Goal: Information Seeking & Learning: Learn about a topic

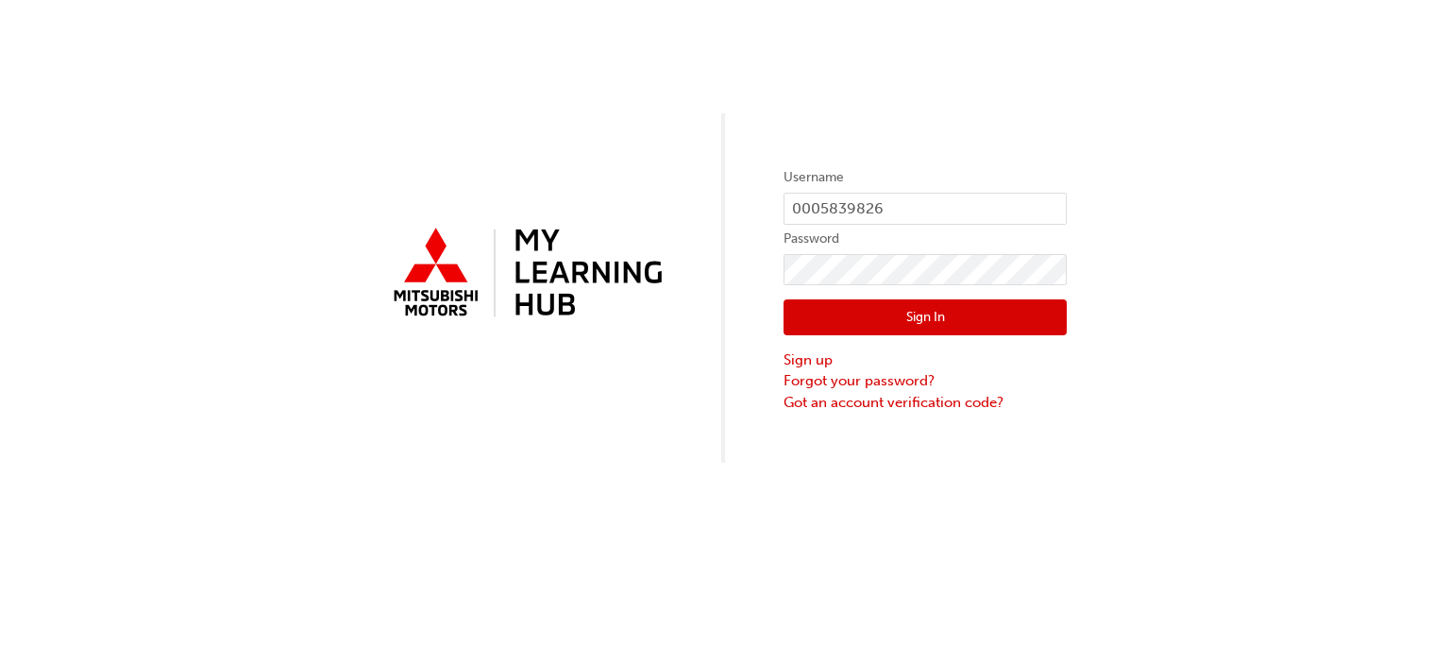
click at [948, 330] on button "Sign In" at bounding box center [925, 317] width 283 height 36
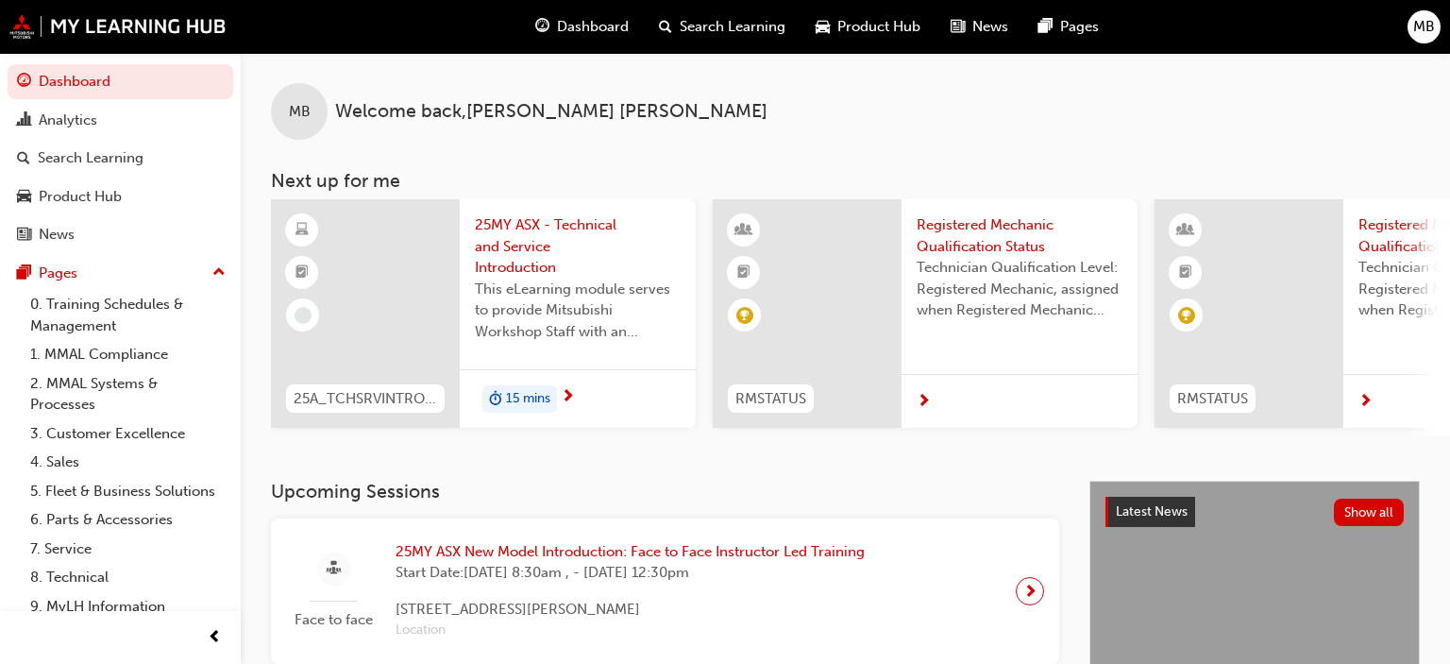
click at [540, 255] on span "25MY ASX - Technical and Service Introduction" at bounding box center [578, 246] width 206 height 64
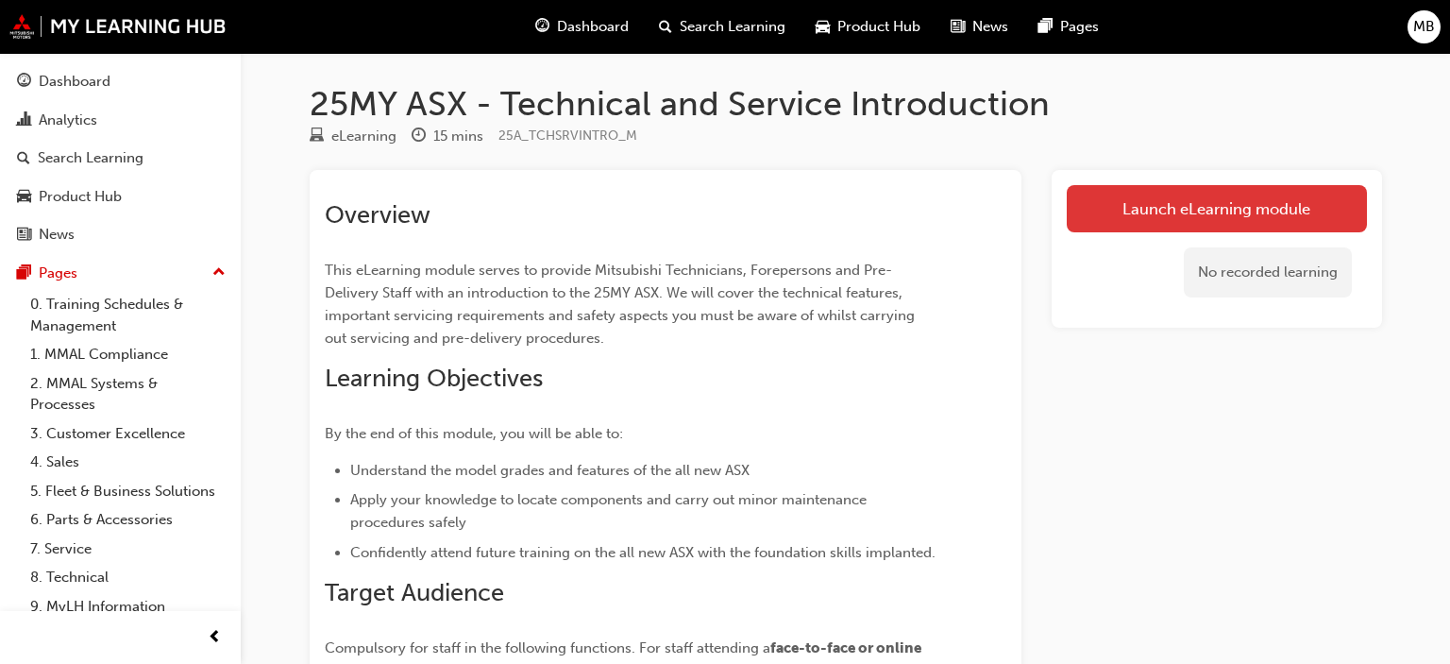
click at [1234, 221] on link "Launch eLearning module" at bounding box center [1217, 208] width 300 height 47
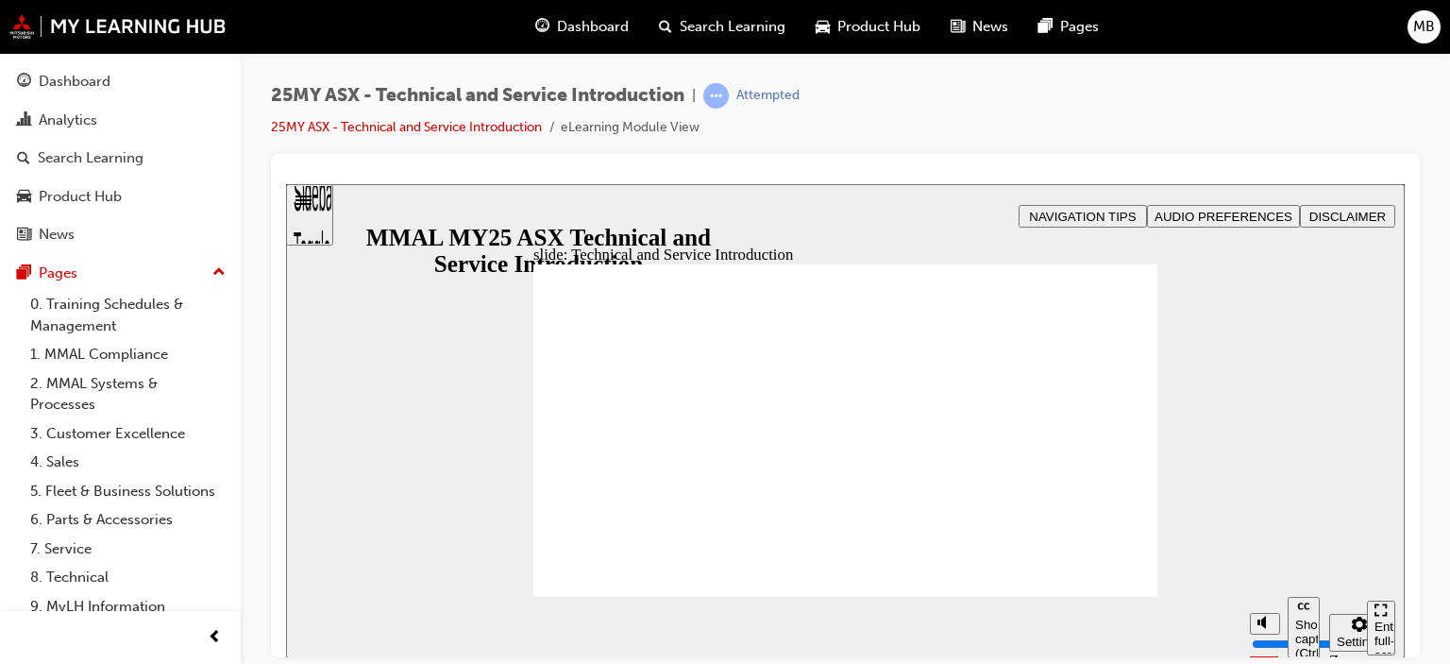
click at [1388, 616] on icon "Enter full-screen (Ctrl+Alt+F)" at bounding box center [1381, 608] width 13 height 13
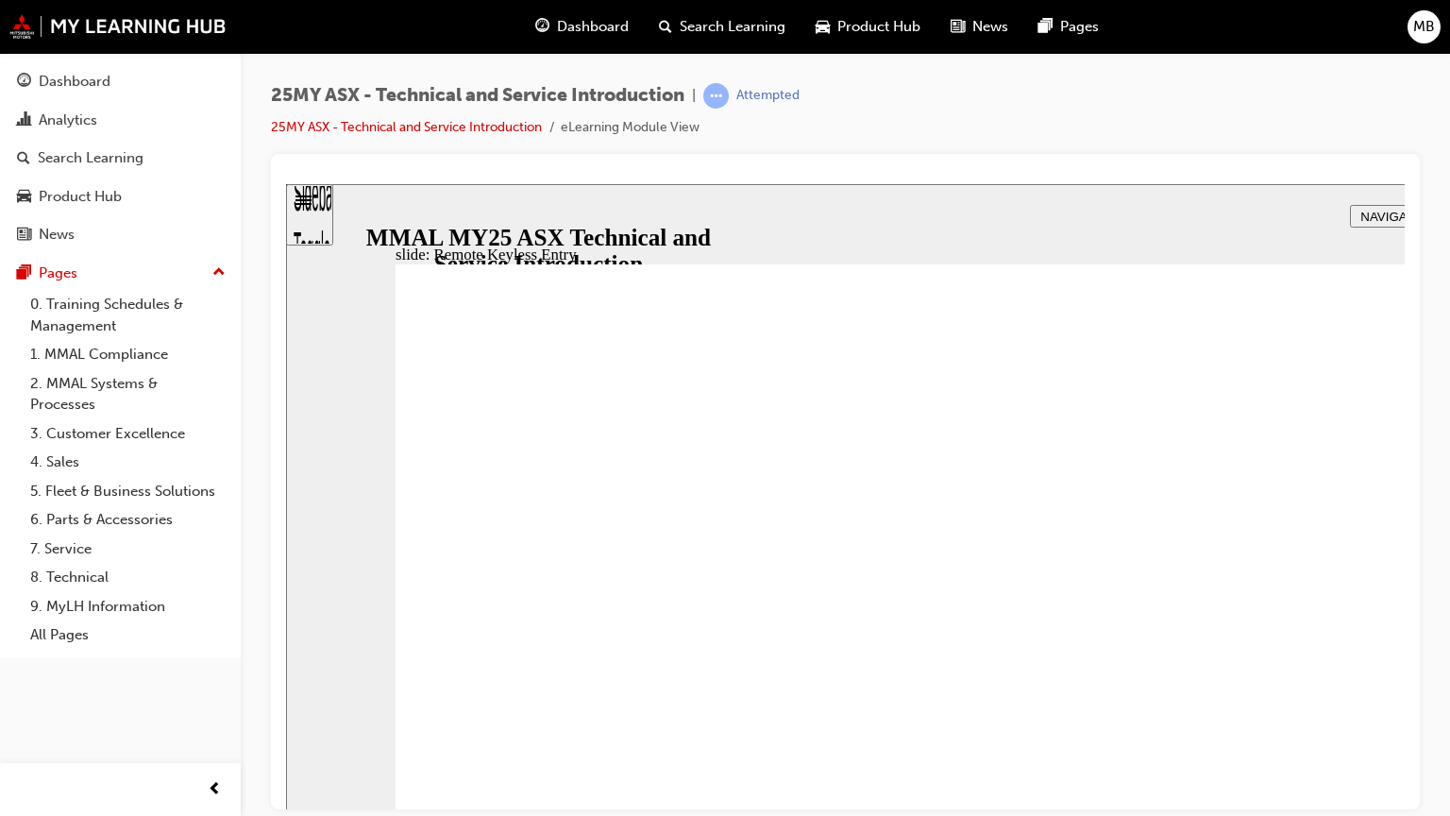
type input "20"
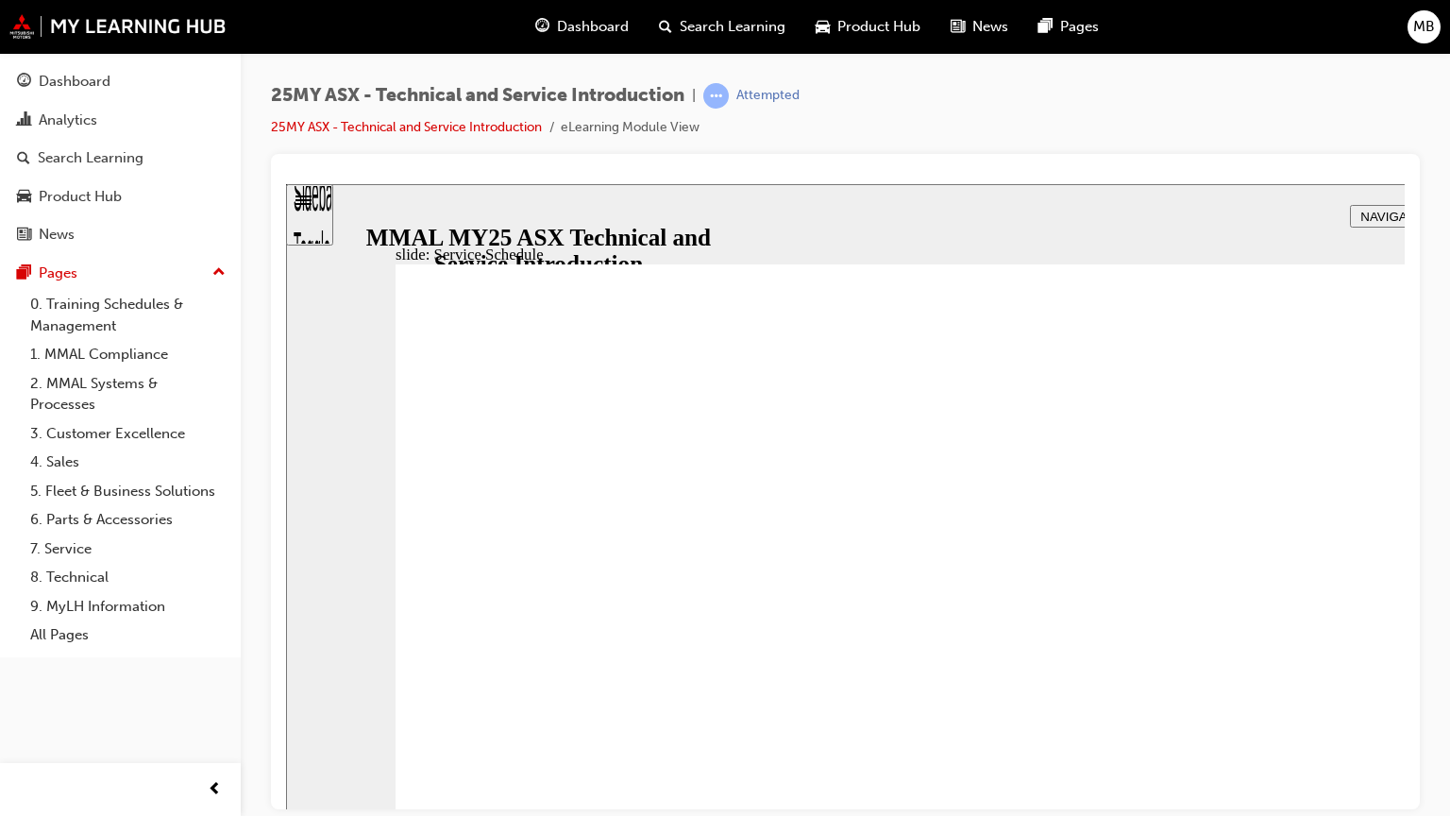
radio input "true"
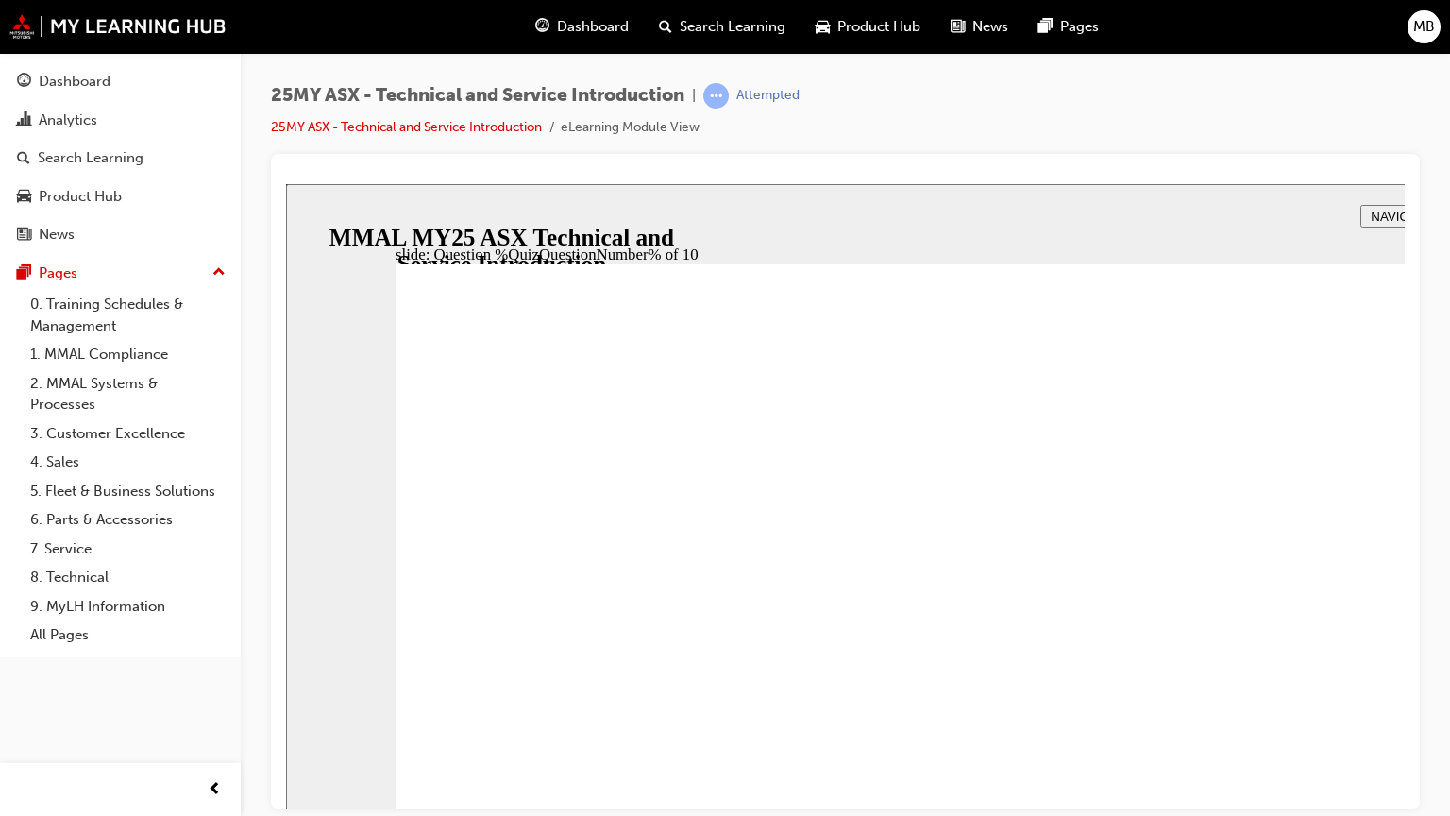
radio input "true"
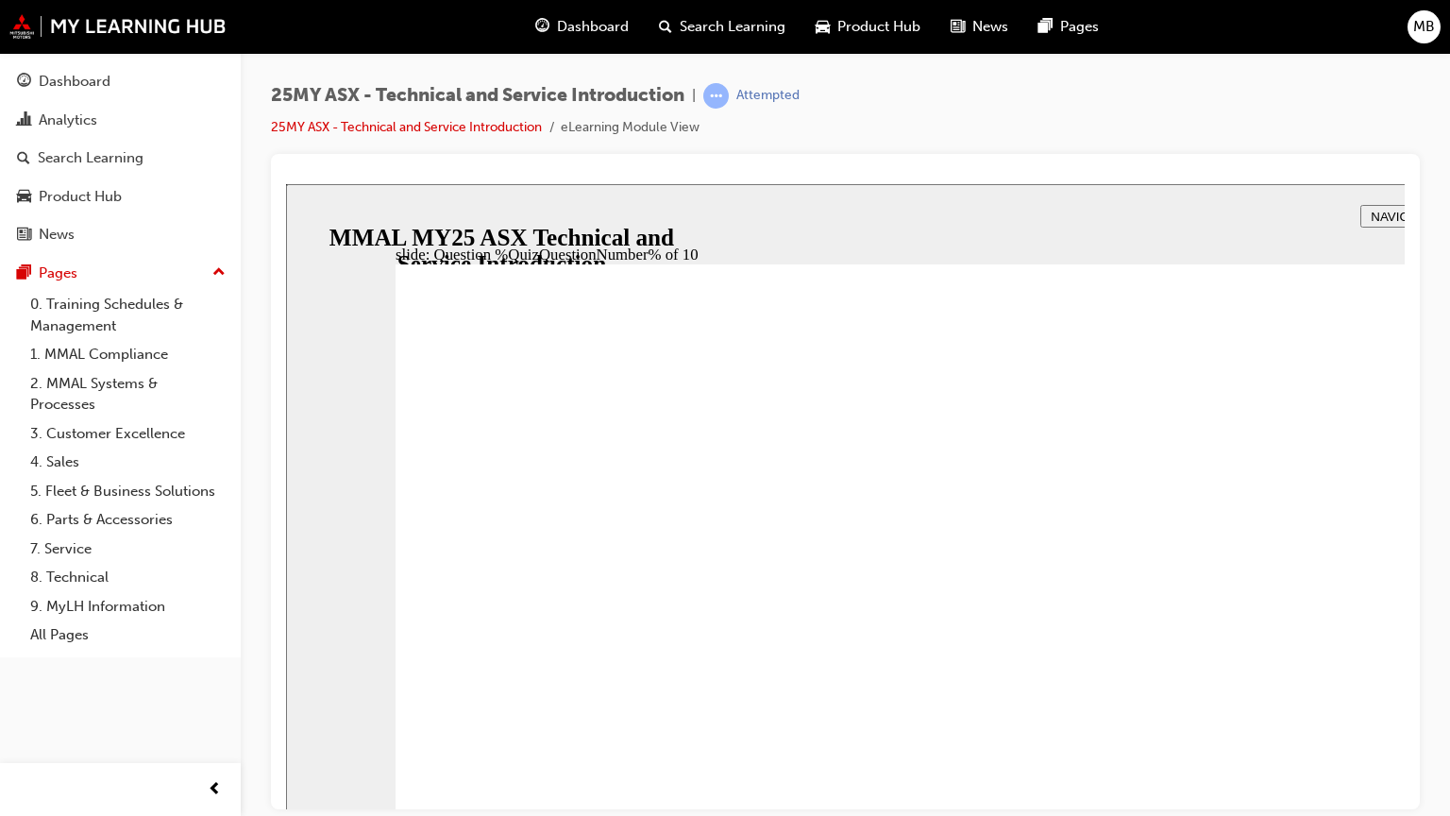
radio input "true"
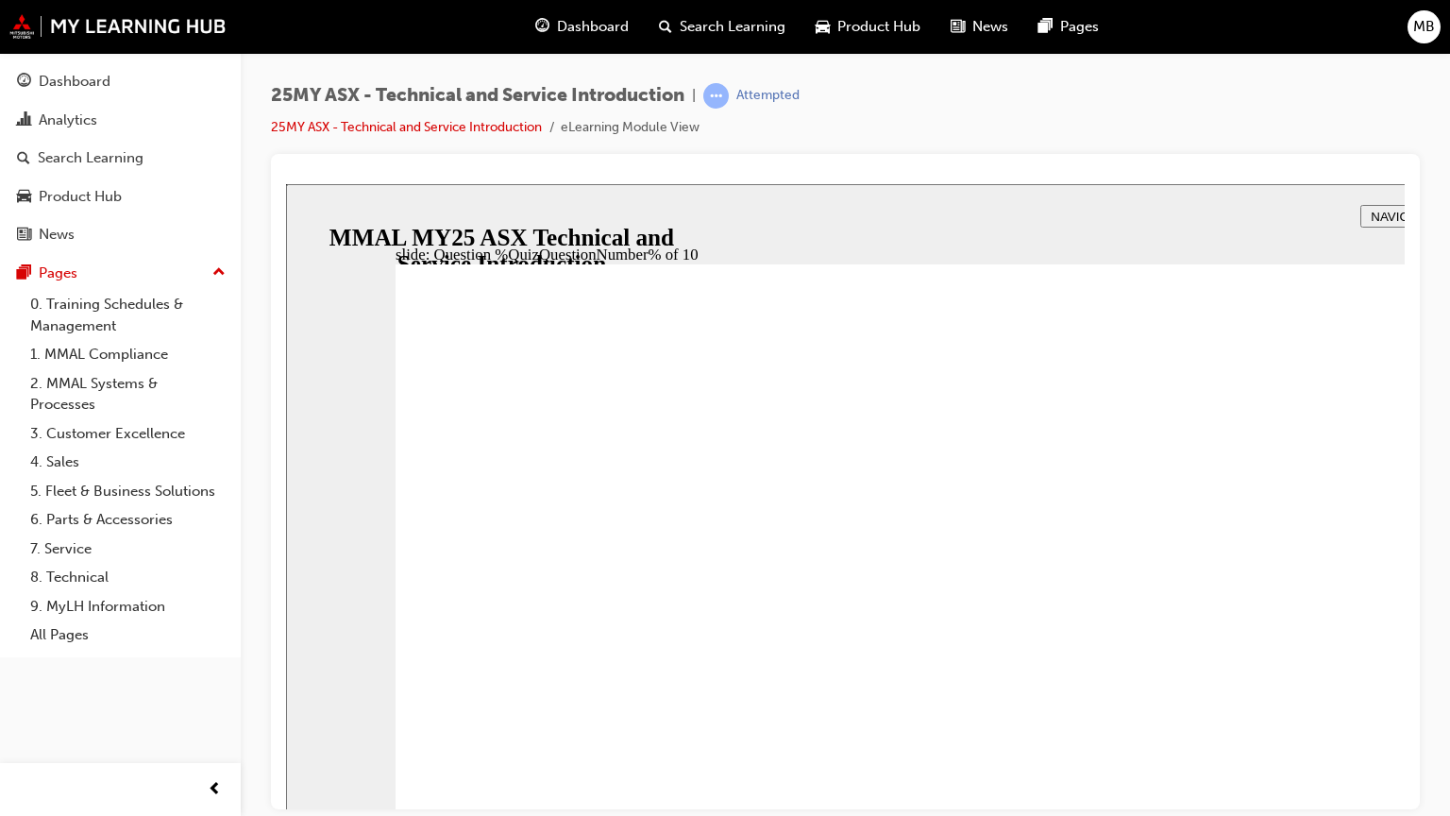
radio input "true"
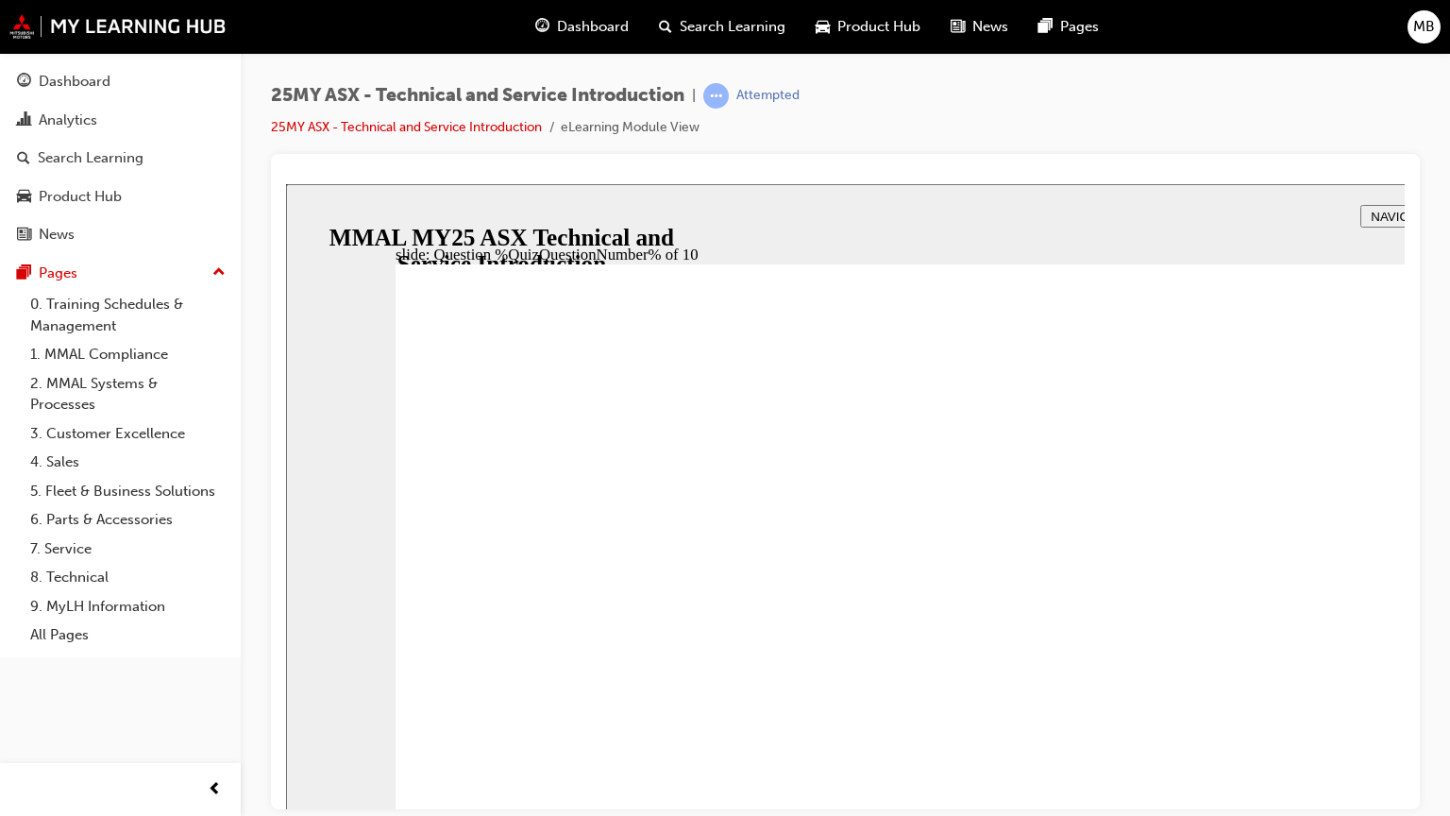
radio input "true"
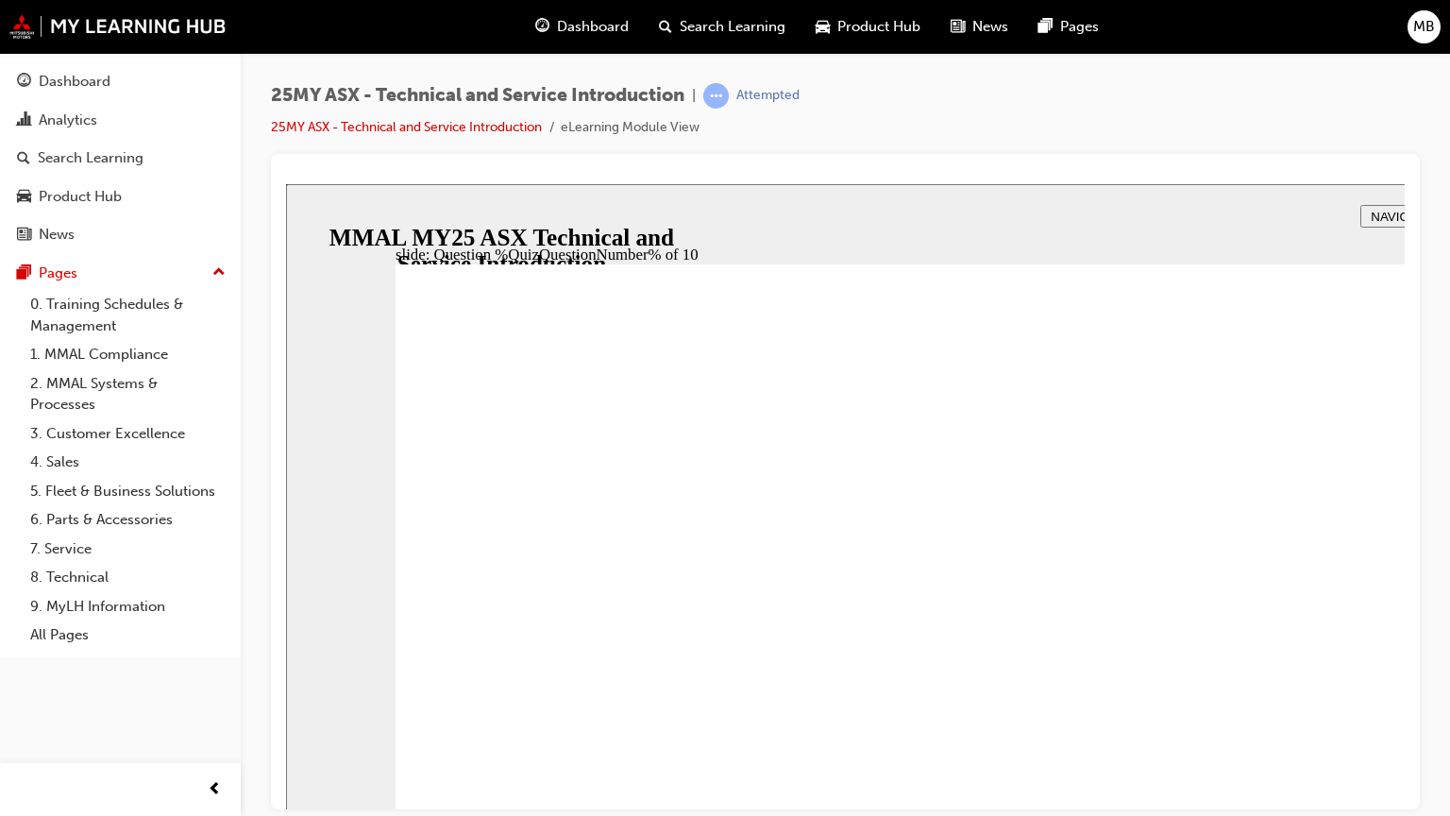
radio input "true"
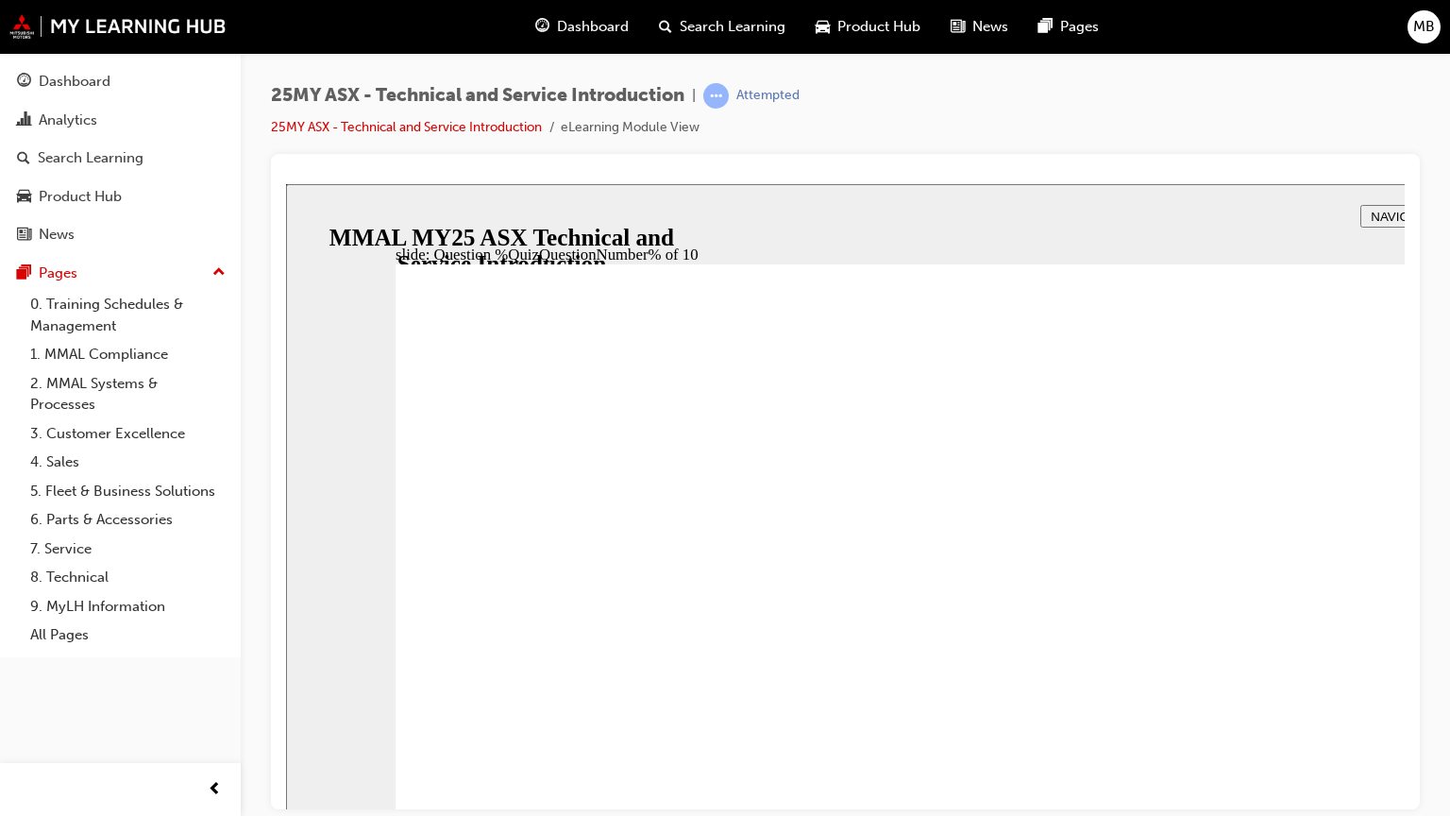
radio input "true"
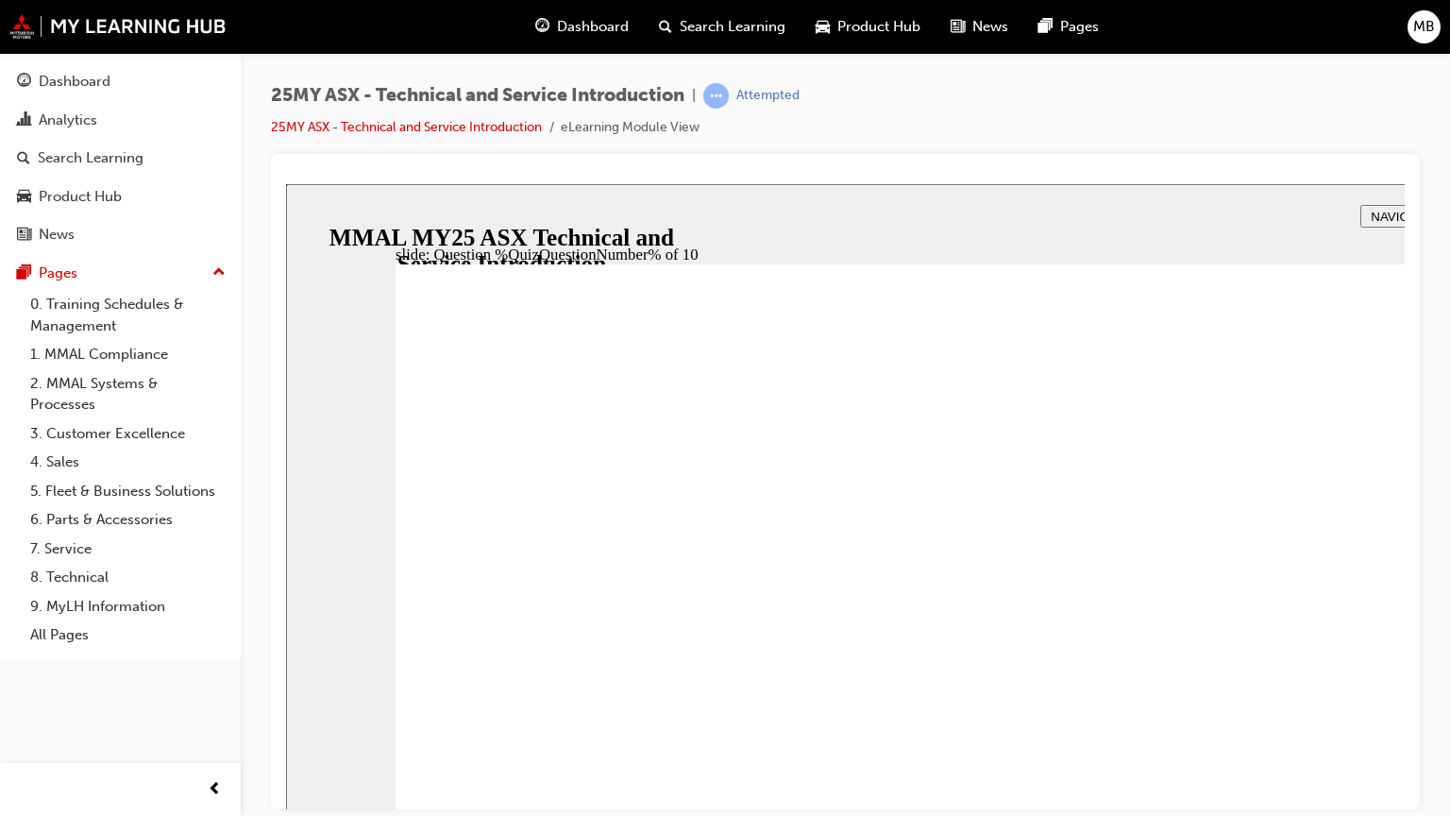
radio input "true"
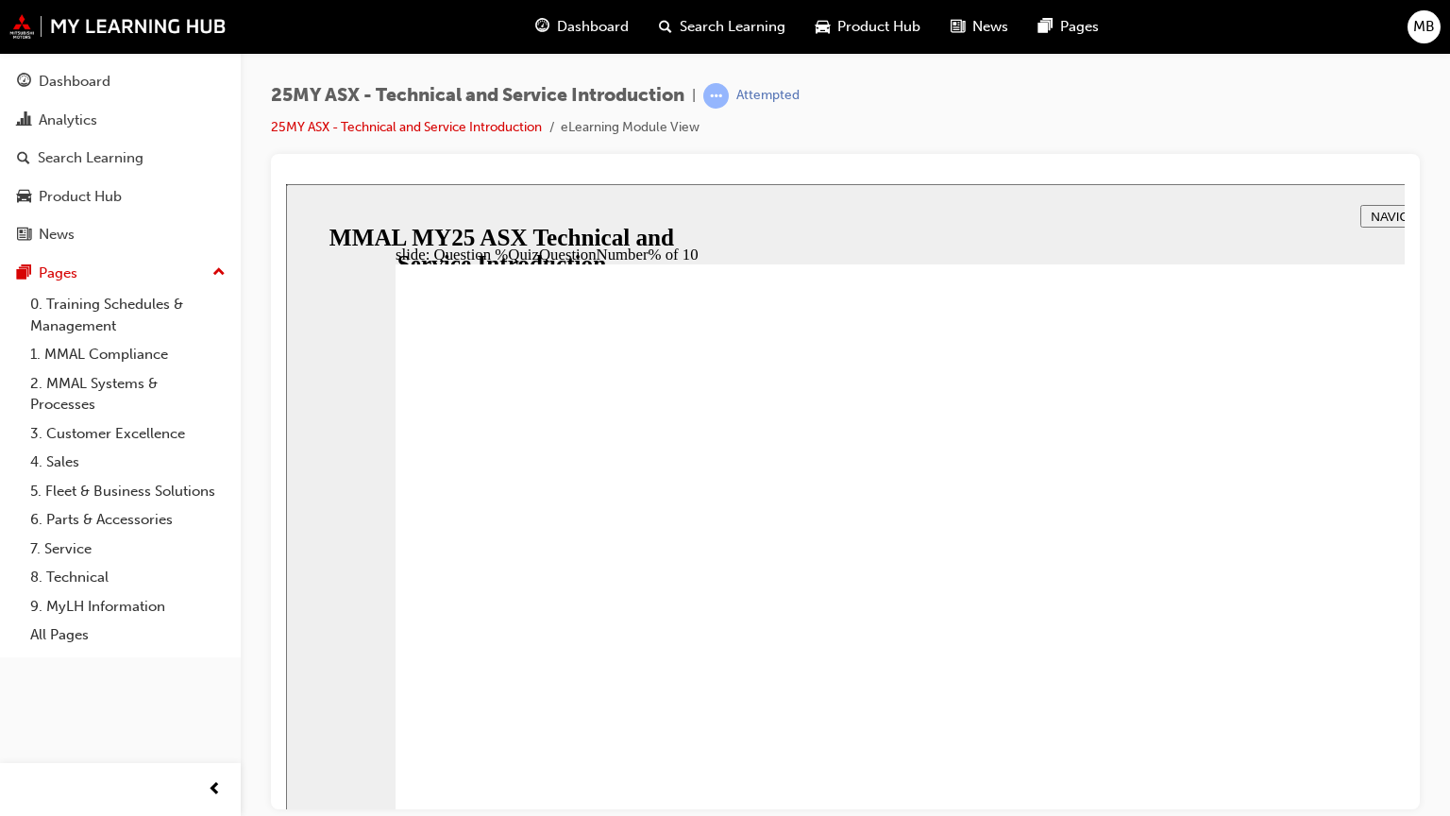
radio input "true"
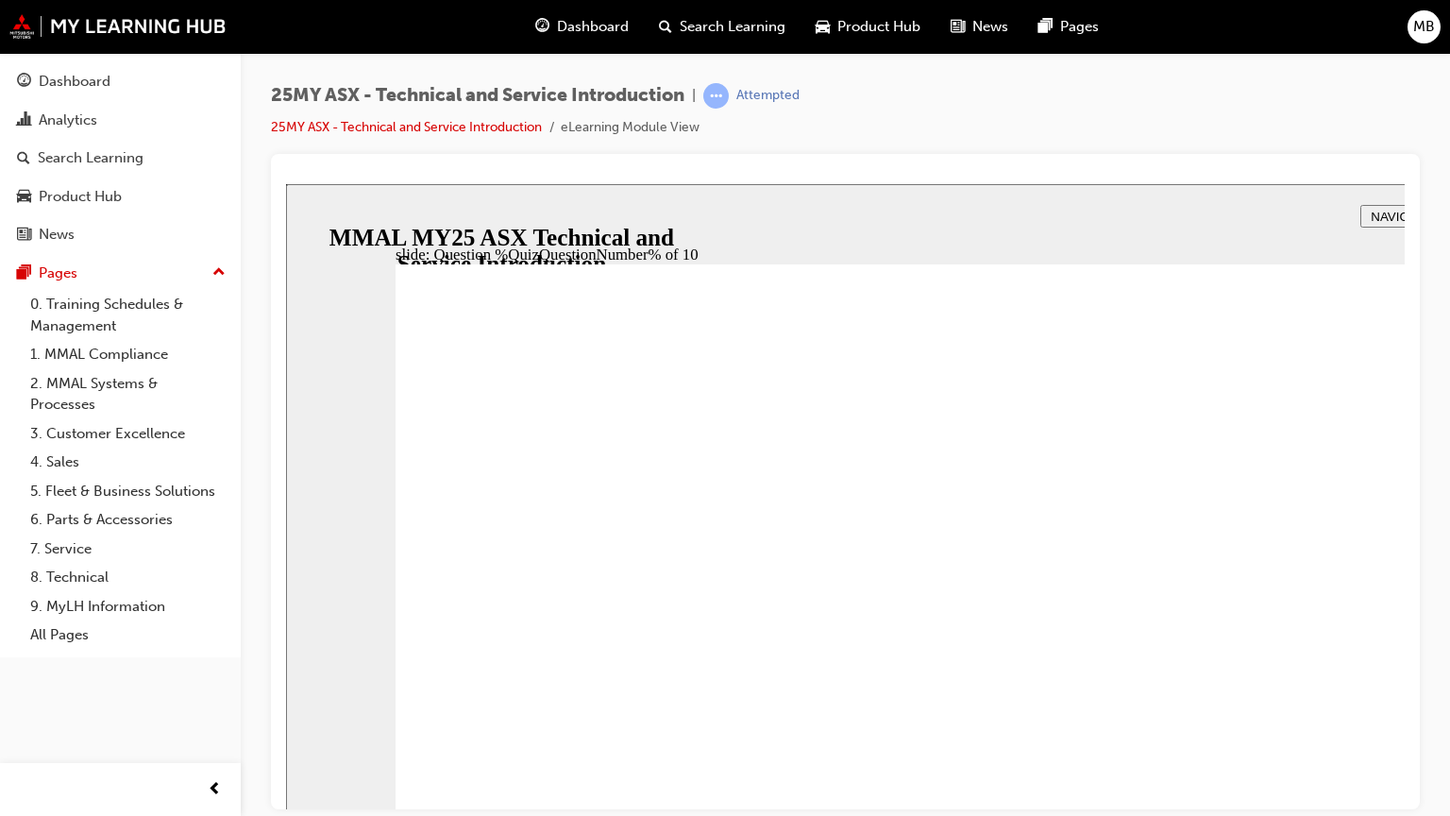
radio input "true"
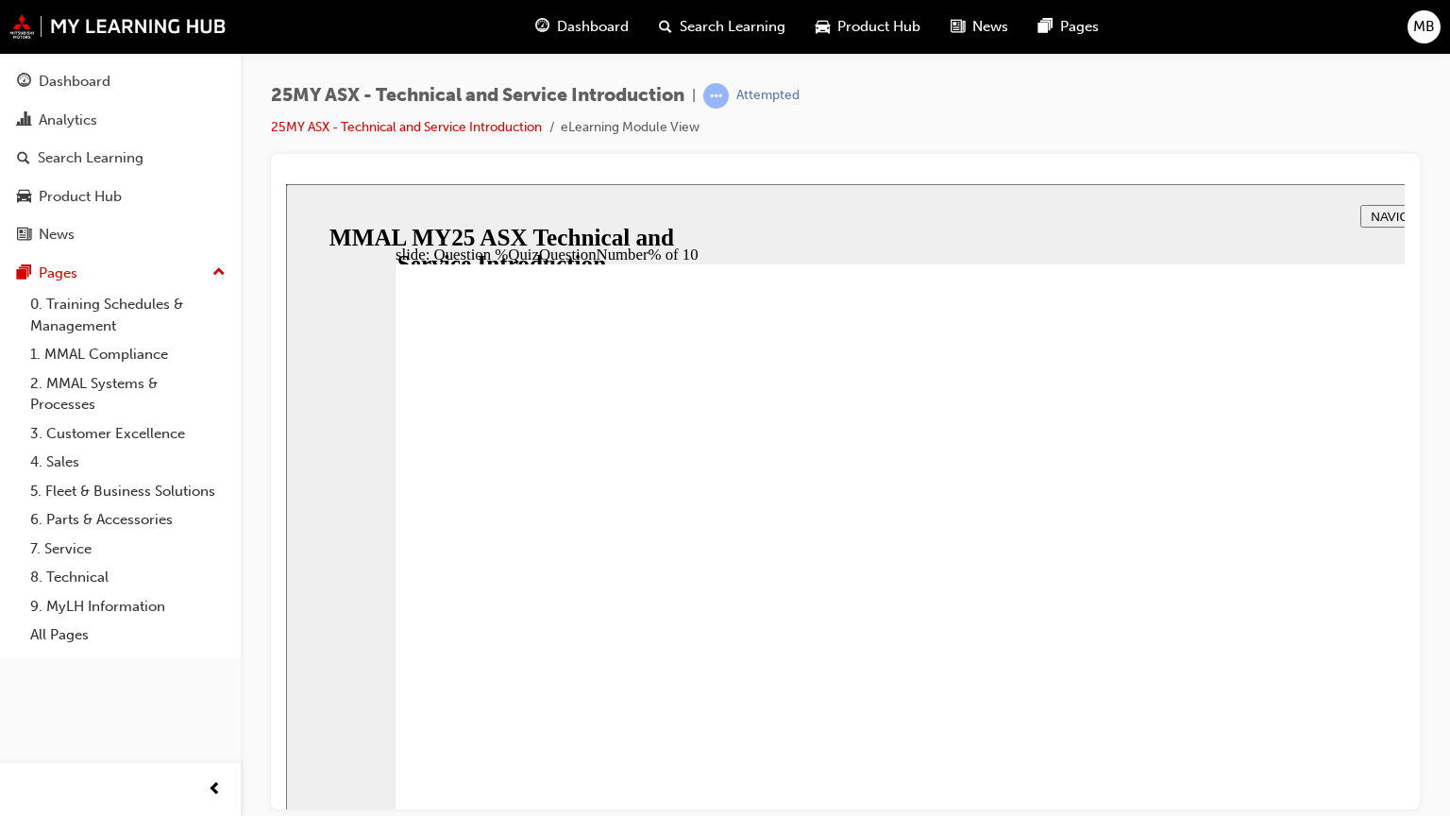
radio input "true"
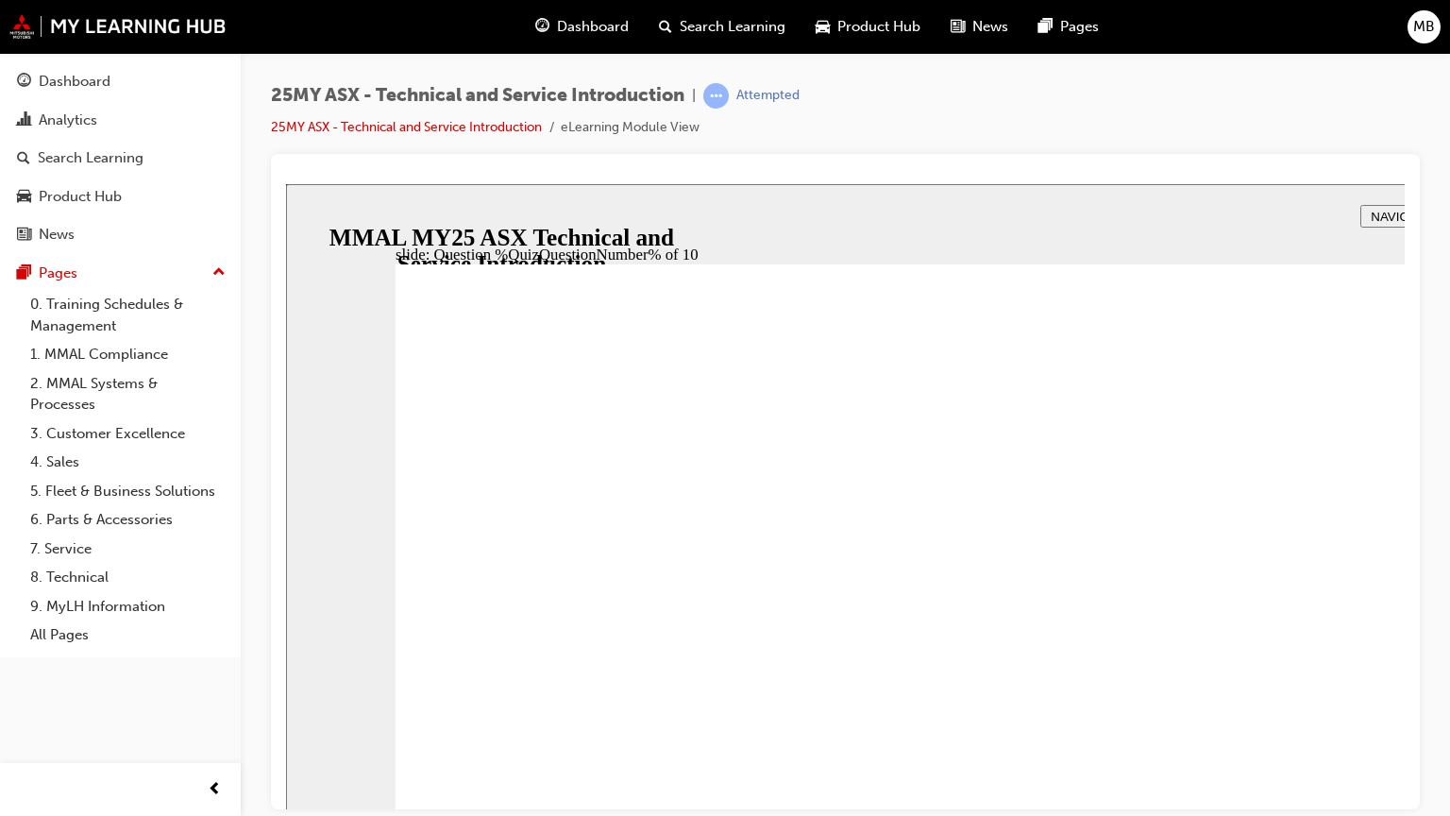
radio input "true"
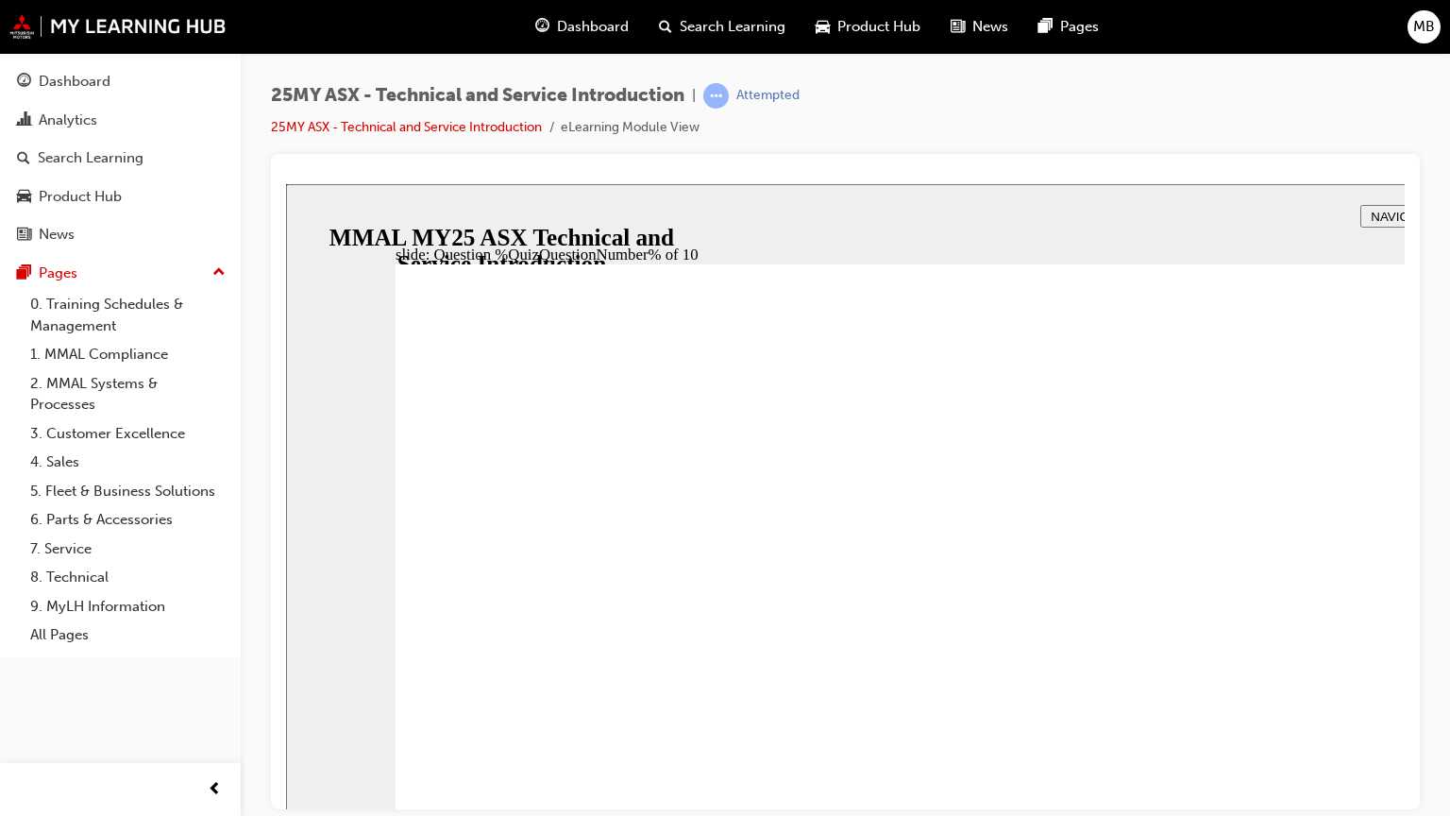
radio input "true"
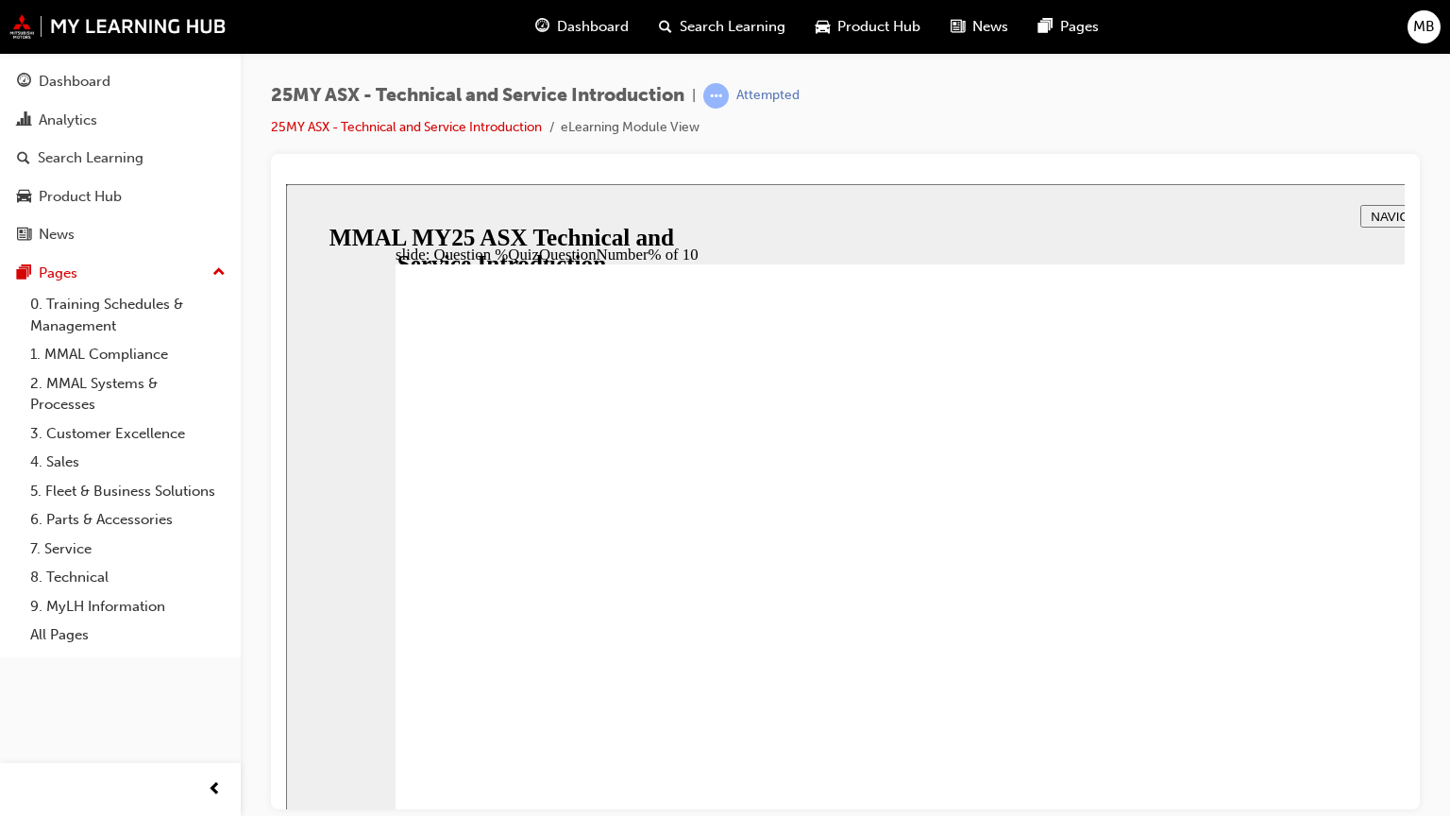
radio input "true"
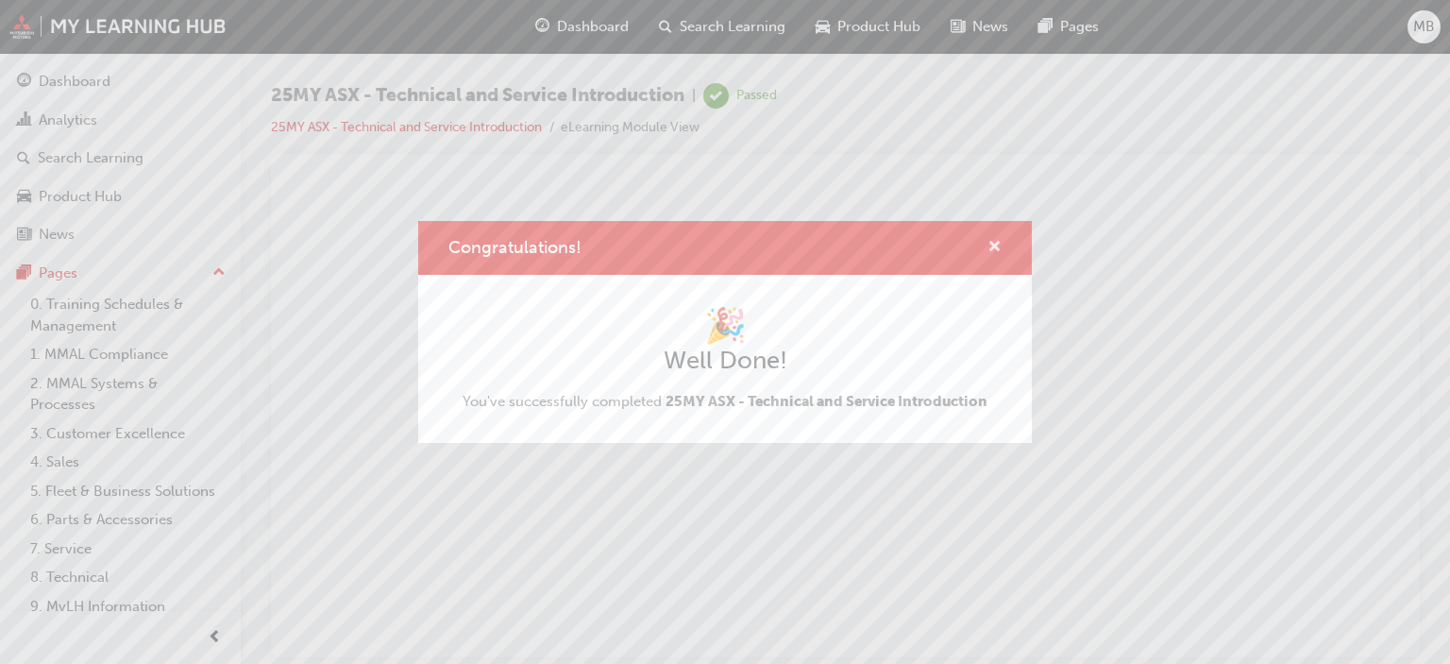
click at [995, 244] on span "cross-icon" at bounding box center [995, 248] width 14 height 17
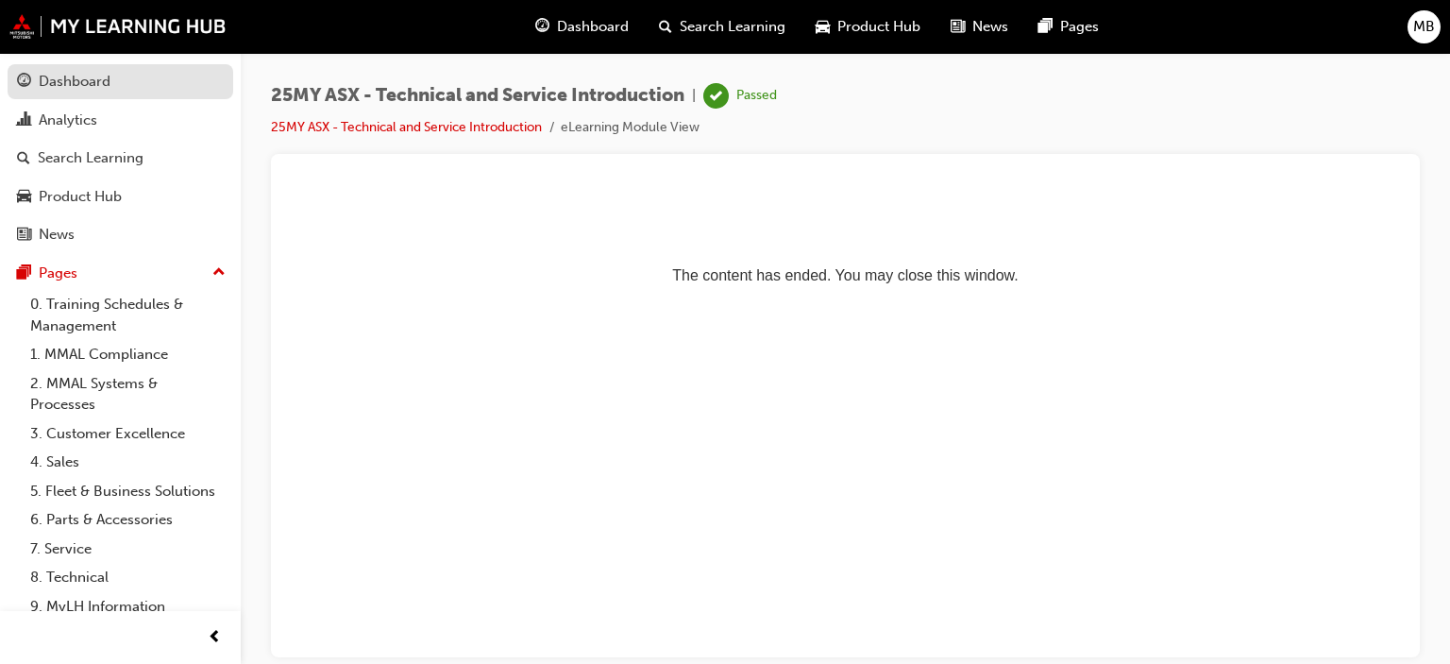
click at [111, 89] on div "Dashboard" at bounding box center [120, 82] width 207 height 24
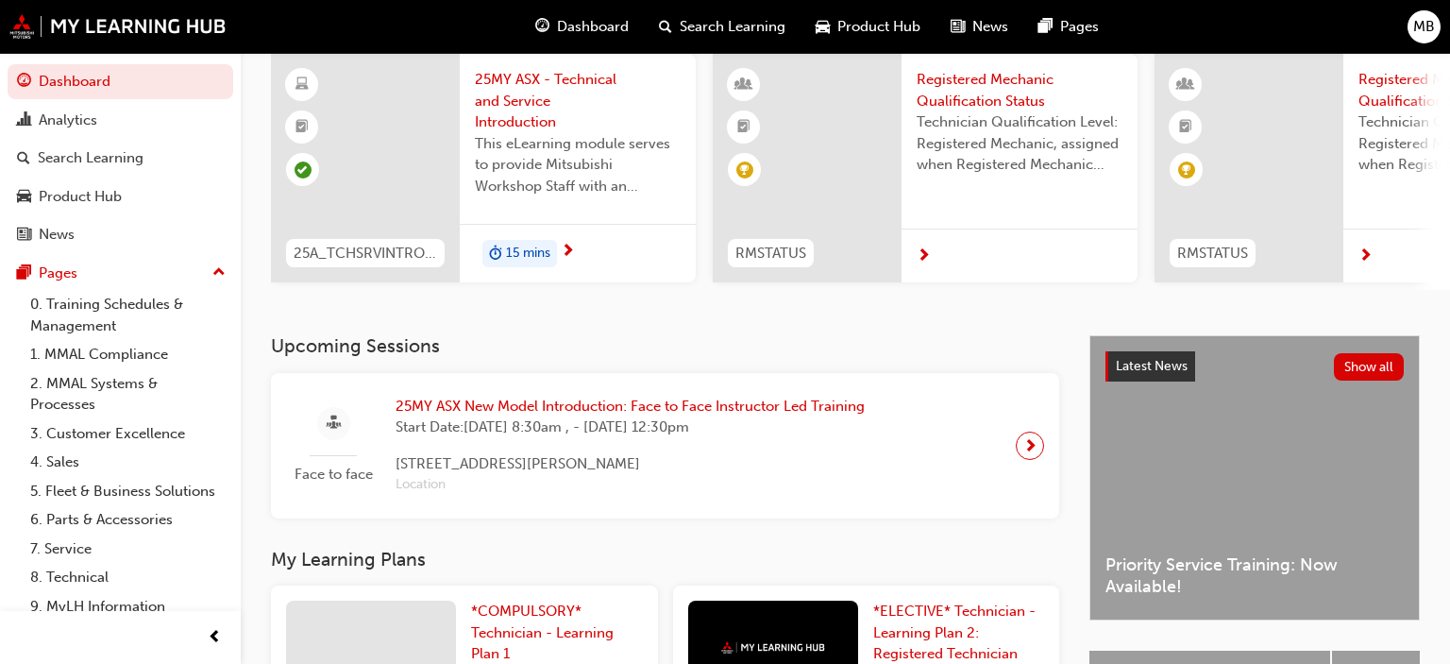
scroll to position [236, 0]
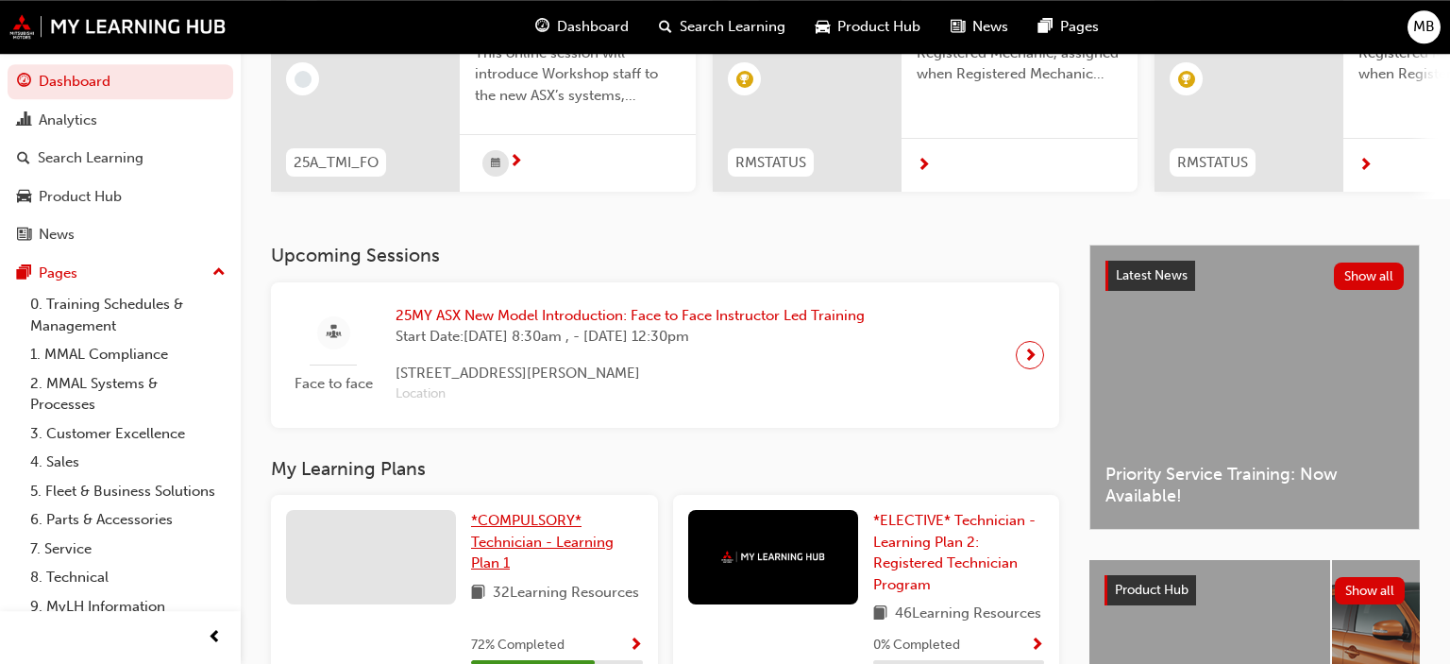
click at [530, 551] on link "*COMPULSORY* Technician - Learning Plan 1" at bounding box center [557, 542] width 172 height 64
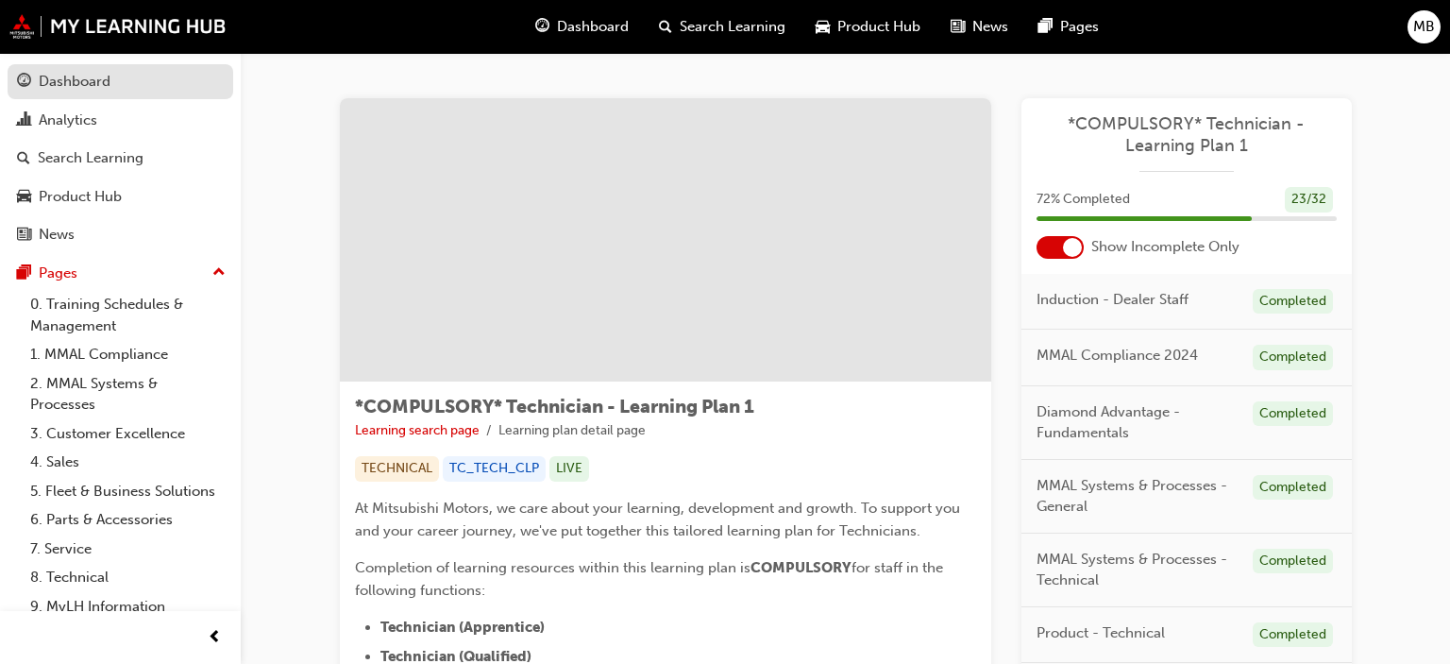
click at [1058, 255] on div at bounding box center [1060, 247] width 47 height 23
click at [43, 84] on div "Dashboard" at bounding box center [75, 82] width 72 height 22
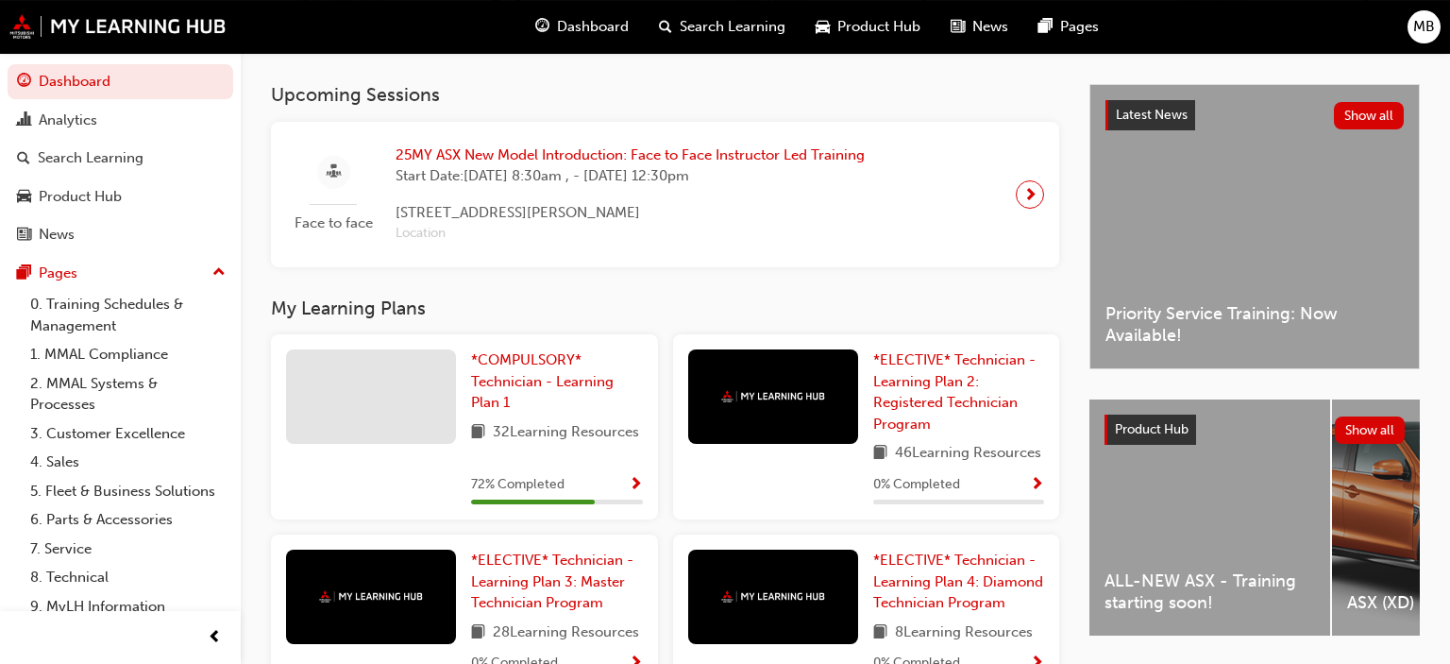
scroll to position [397, 0]
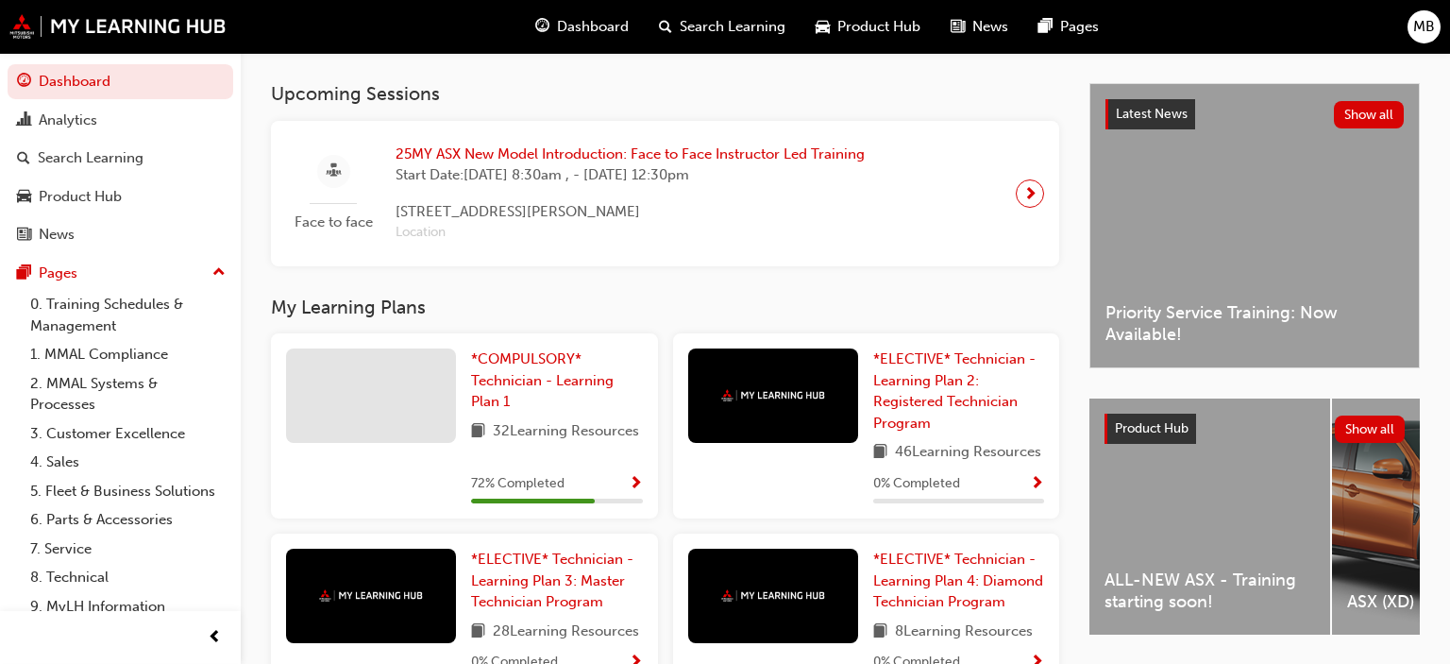
click at [637, 468] on div "*COMPULSORY* Technician - Learning Plan 1 32 Learning Resources 72 % Completed" at bounding box center [557, 425] width 172 height 155
click at [632, 480] on span "Show Progress" at bounding box center [636, 484] width 14 height 17
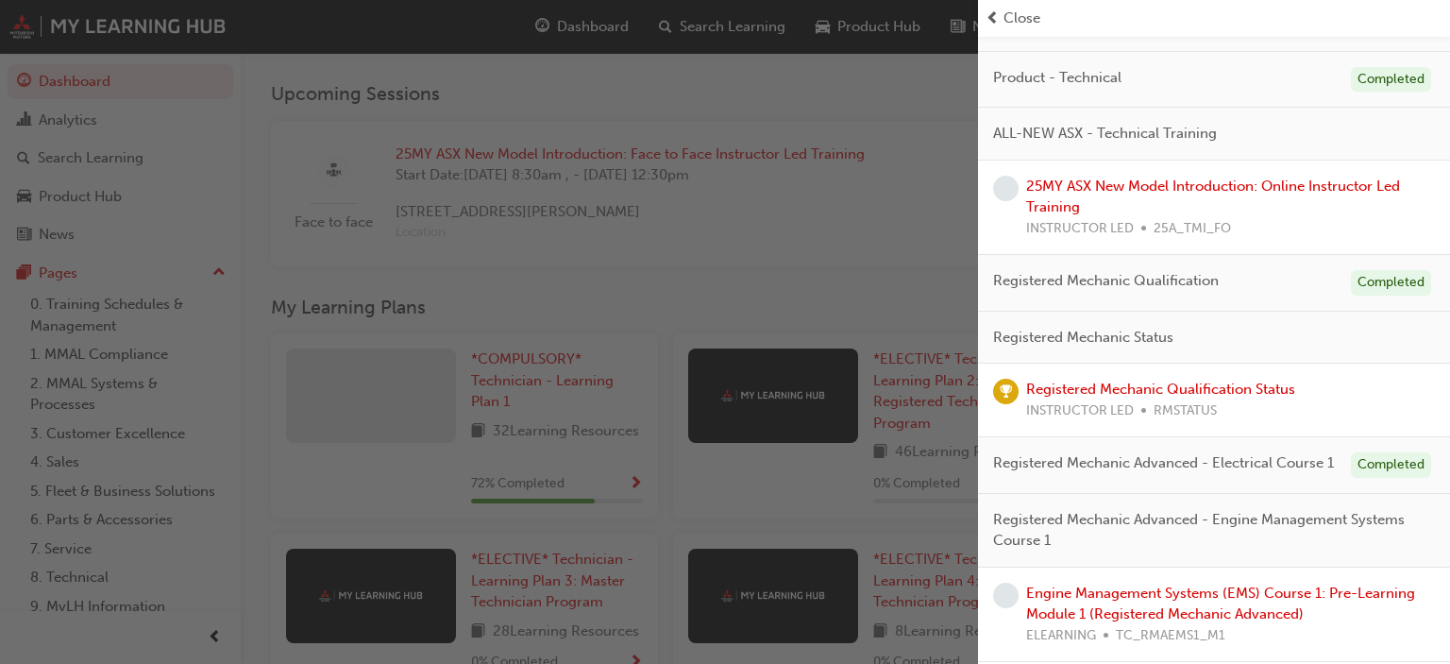
scroll to position [412, 0]
